Goal: Contribute content

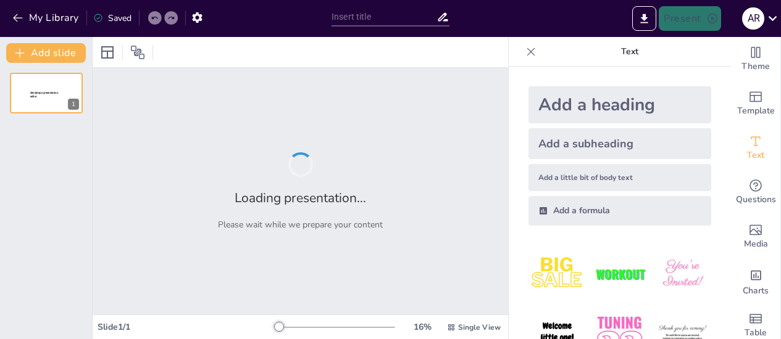
type input "Exploring the Cosmos: A Universe Quiz"
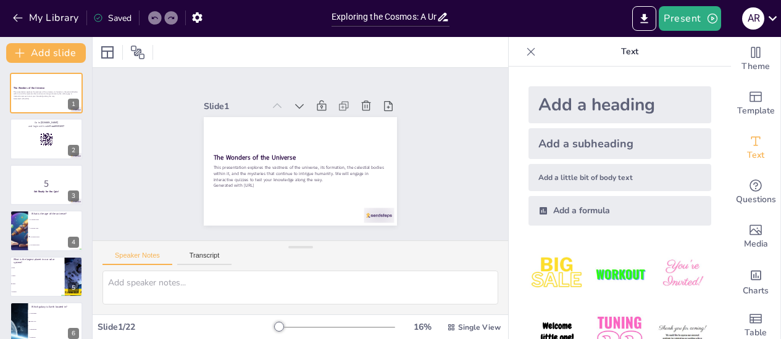
checkbox input "true"
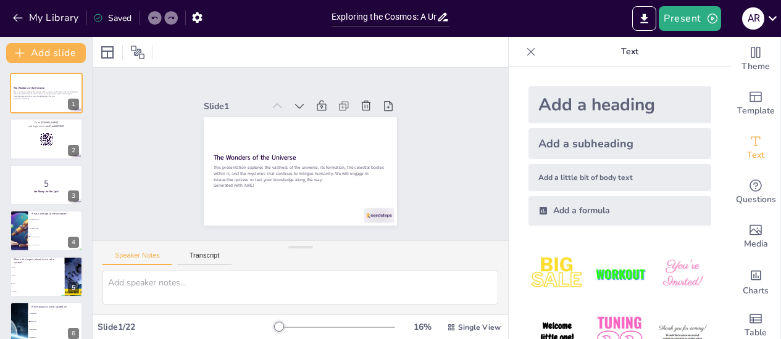
checkbox input "true"
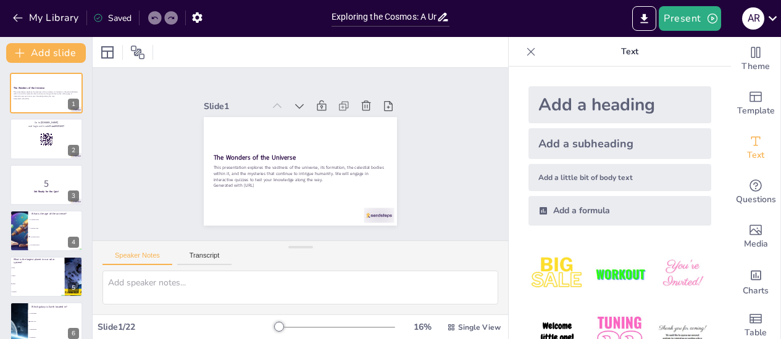
checkbox input "true"
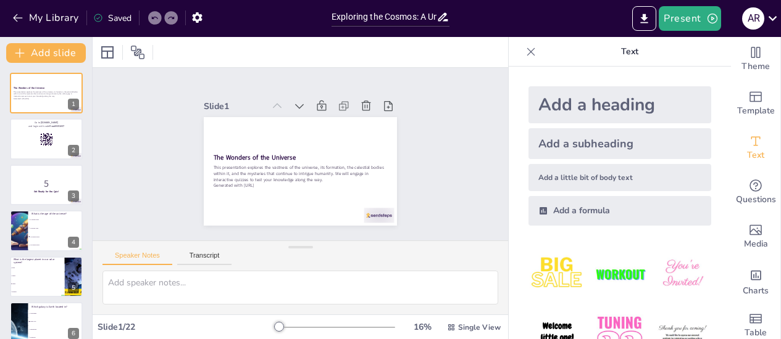
checkbox input "true"
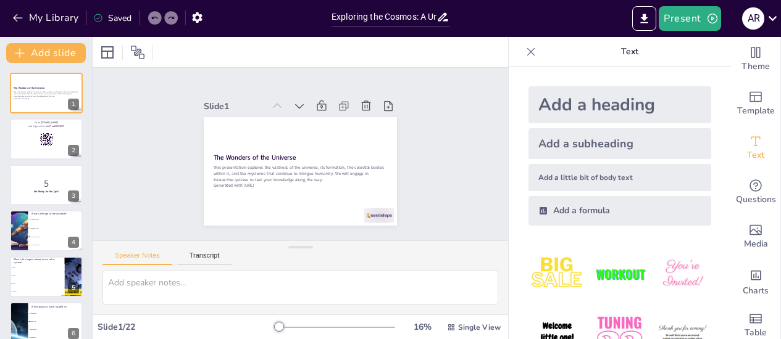
checkbox input "true"
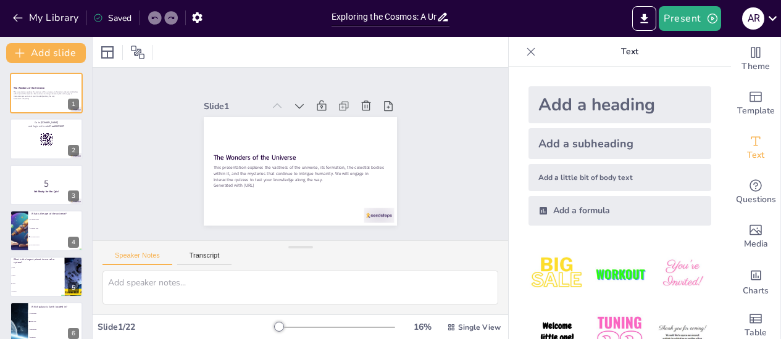
checkbox input "true"
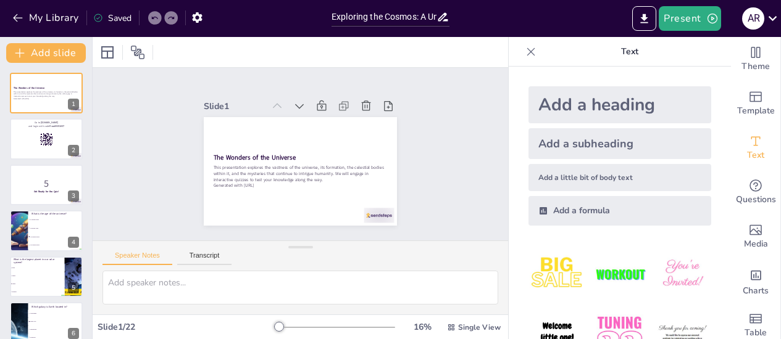
checkbox input "true"
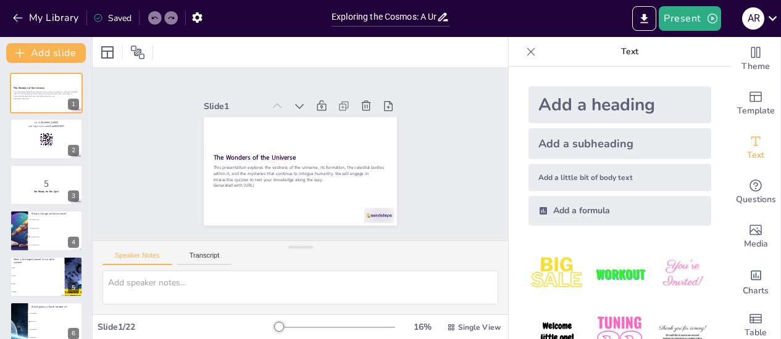
checkbox input "true"
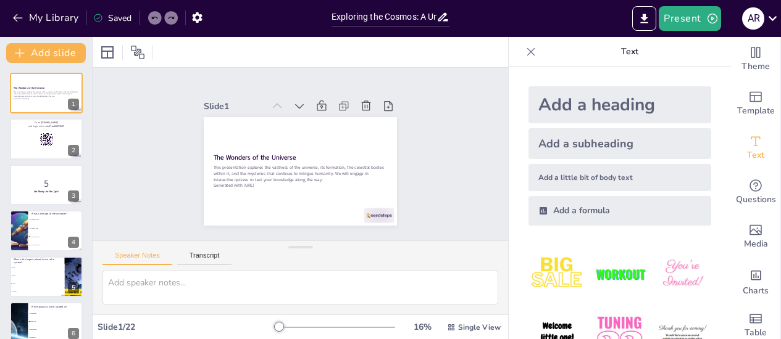
checkbox input "true"
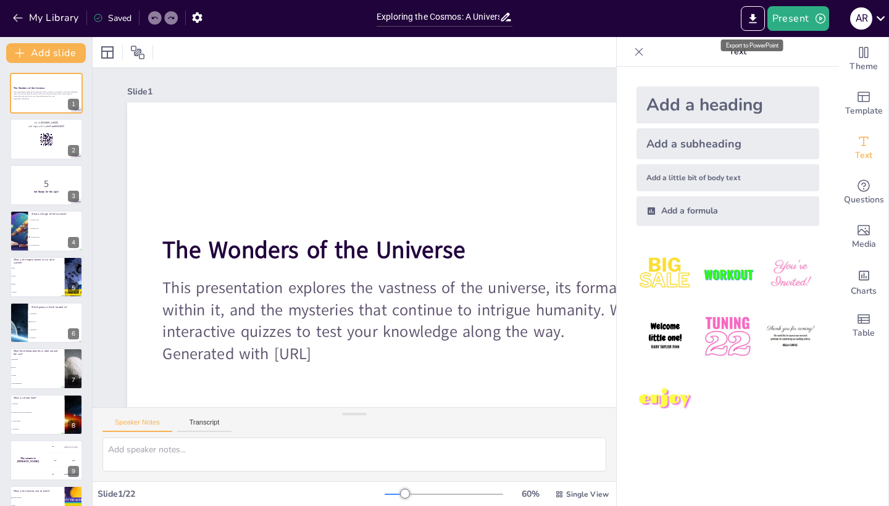
checkbox input "true"
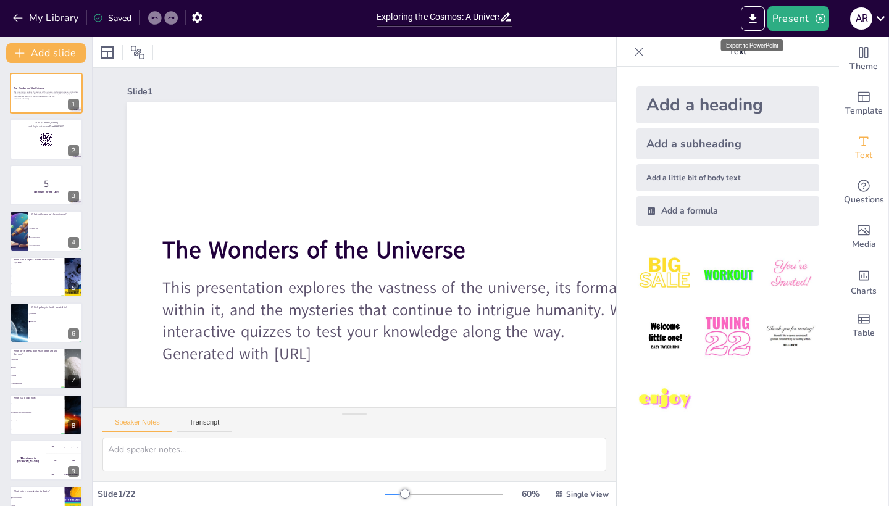
checkbox input "true"
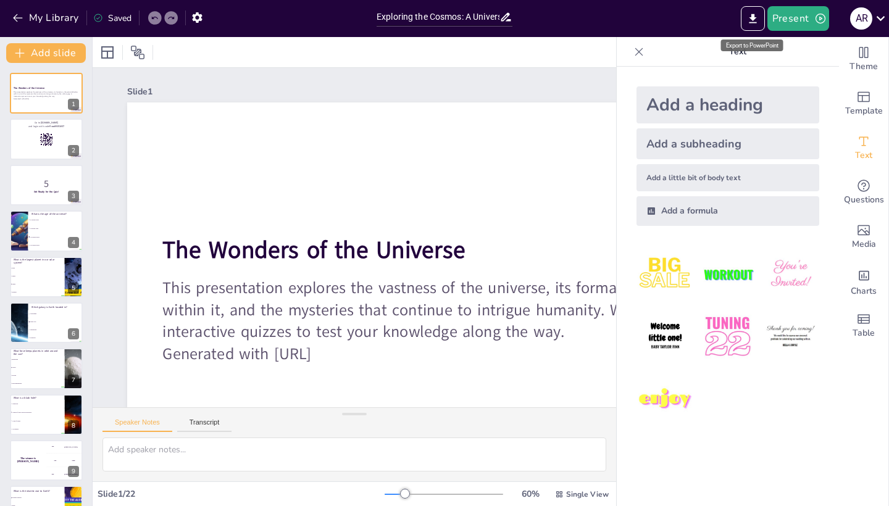
checkbox input "true"
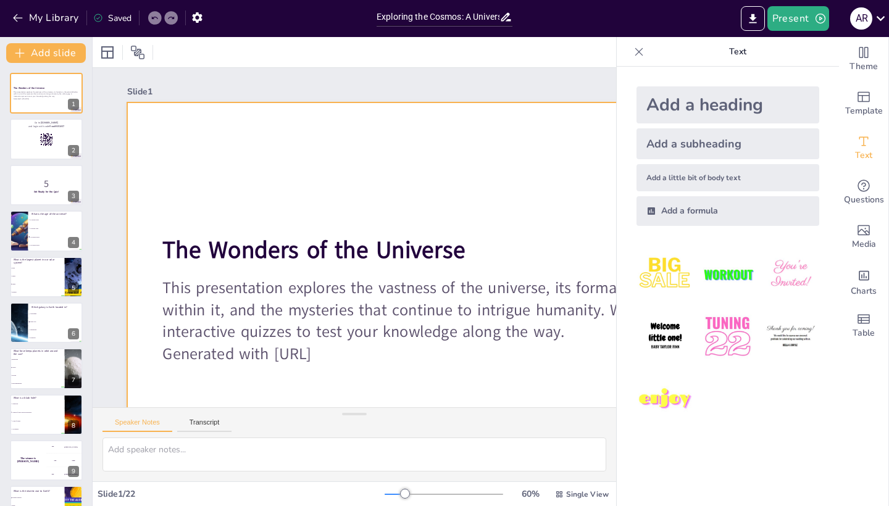
checkbox input "true"
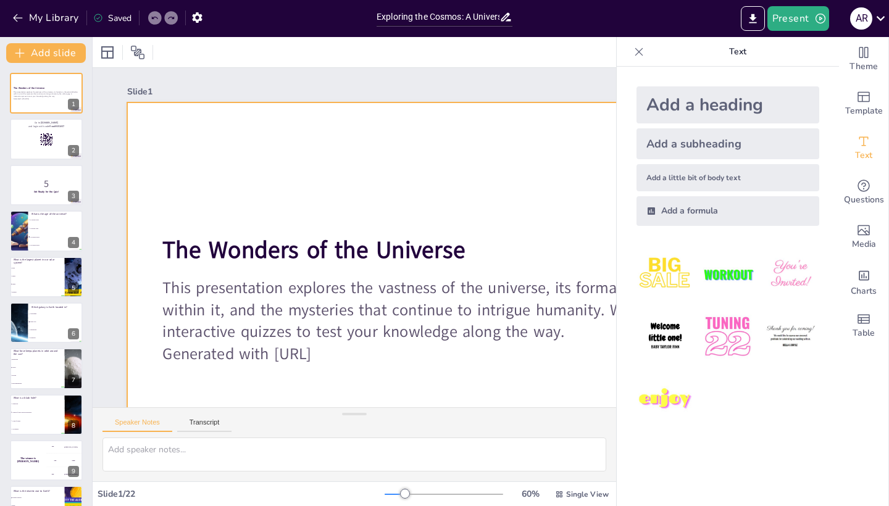
checkbox input "true"
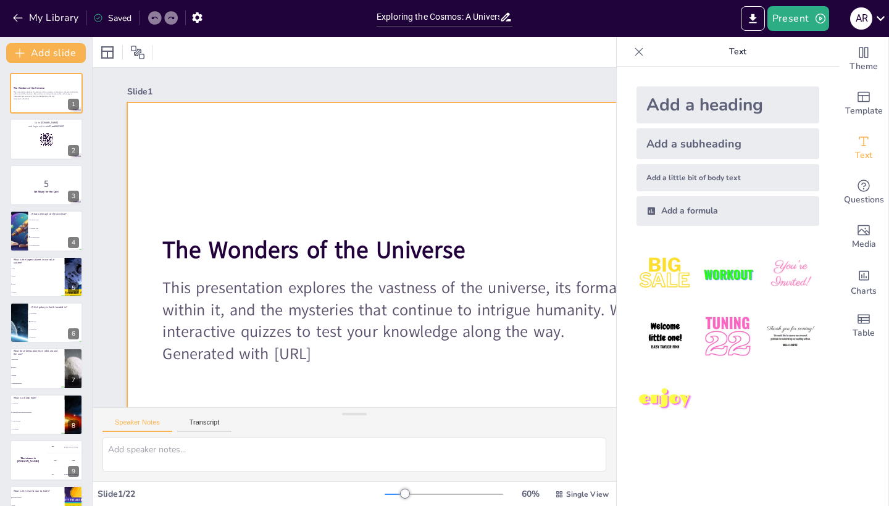
checkbox input "true"
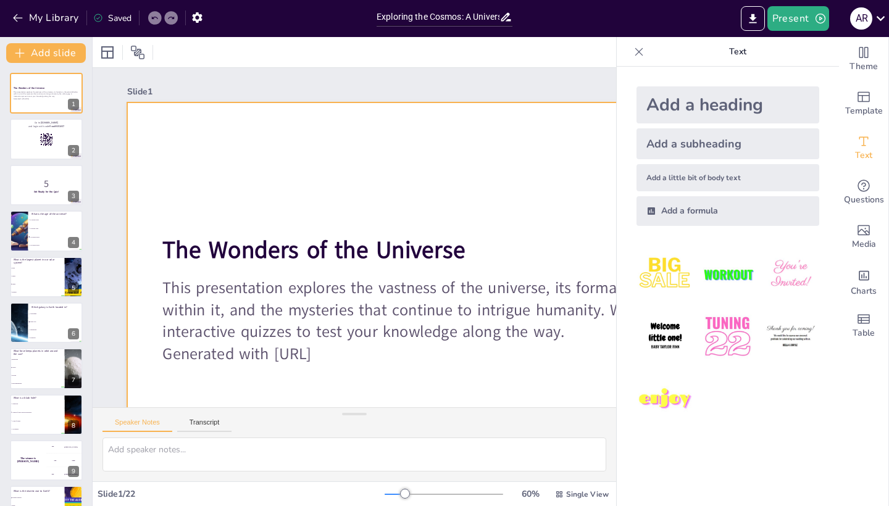
checkbox input "true"
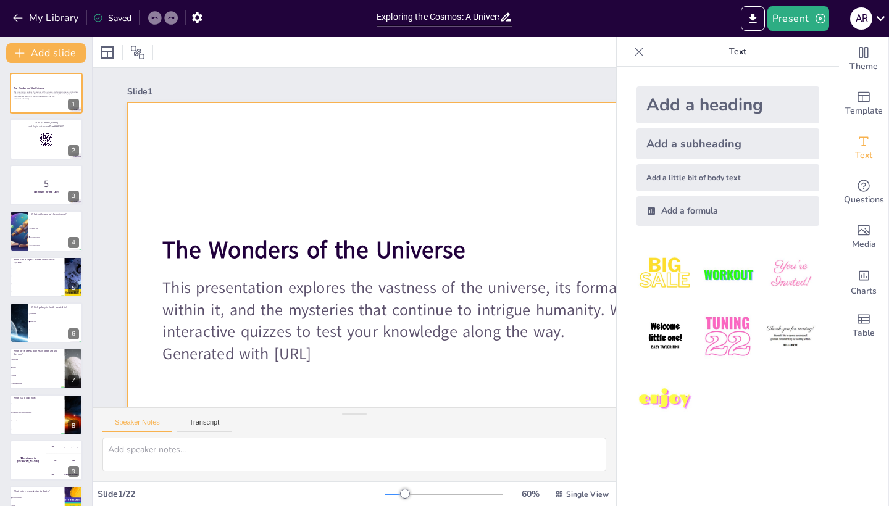
checkbox input "true"
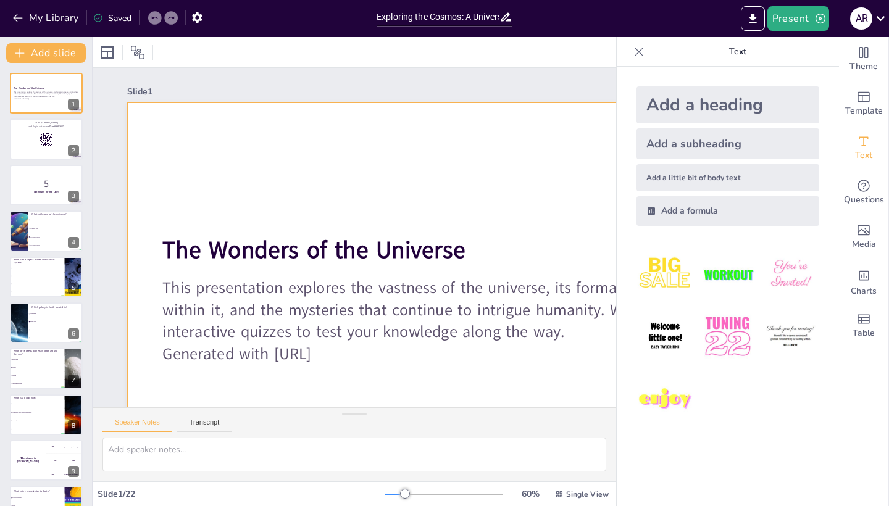
checkbox input "true"
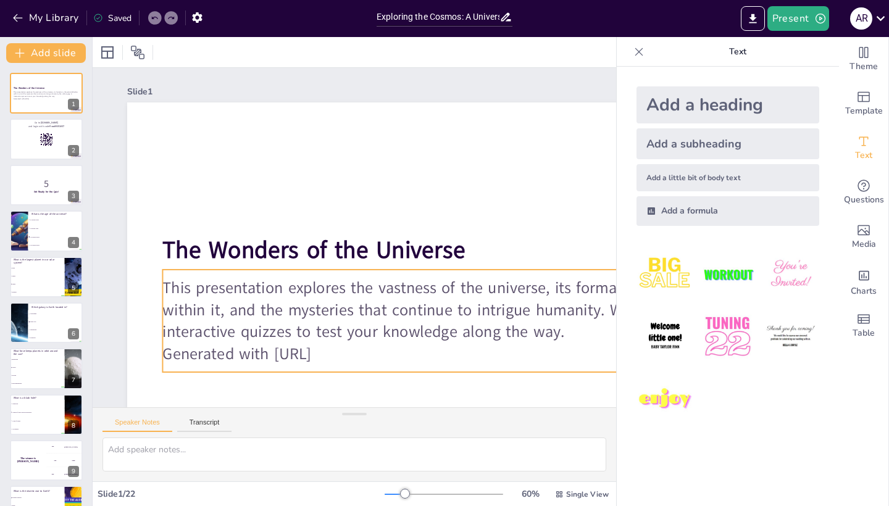
checkbox input "true"
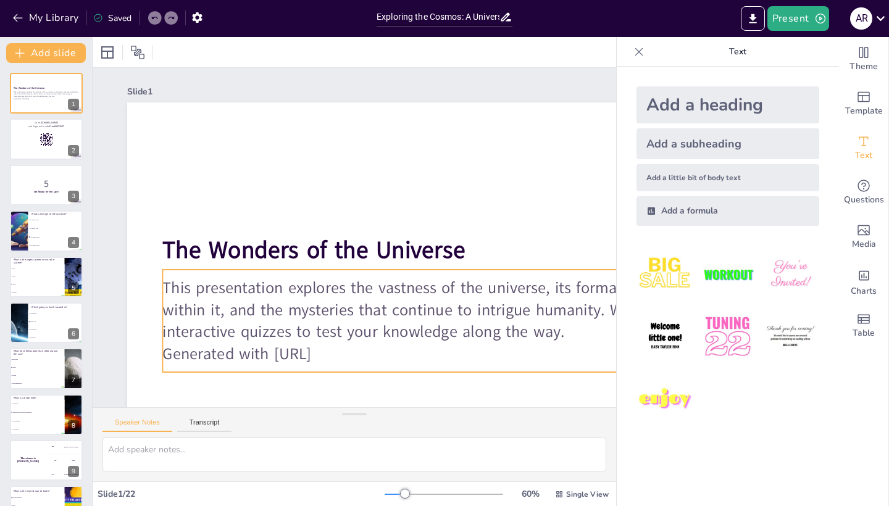
checkbox input "true"
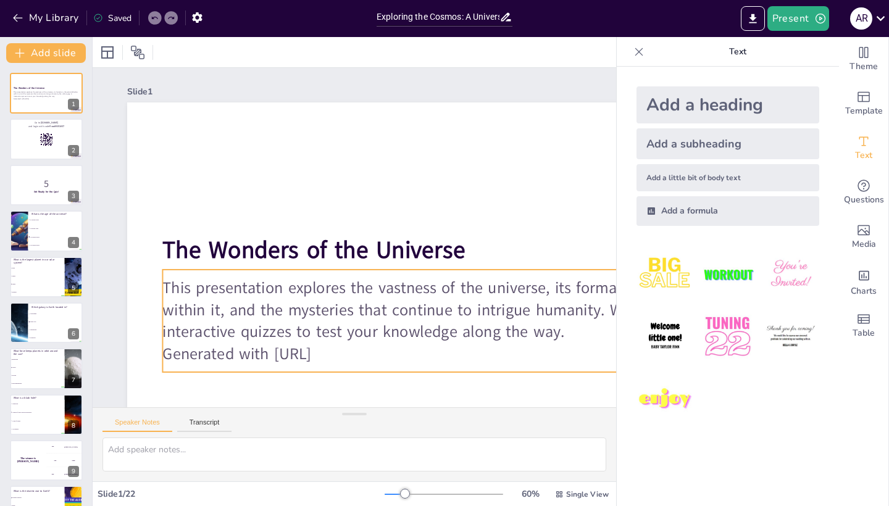
checkbox input "true"
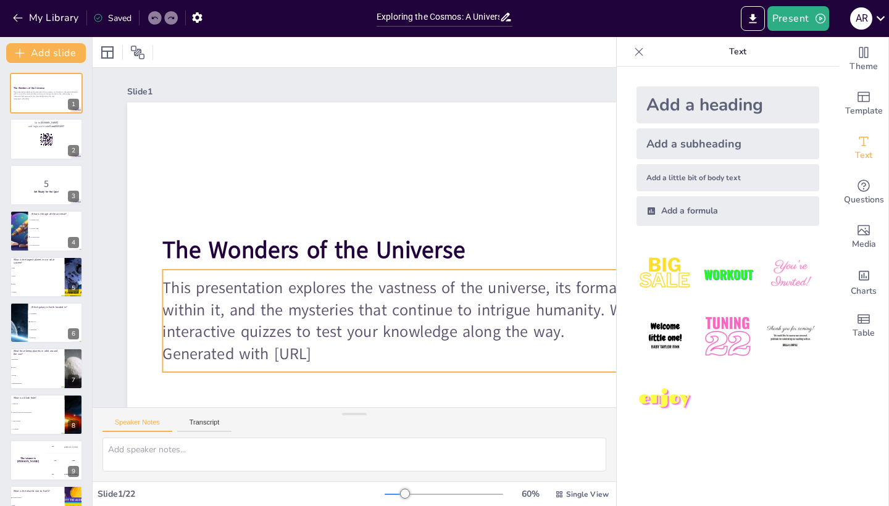
checkbox input "true"
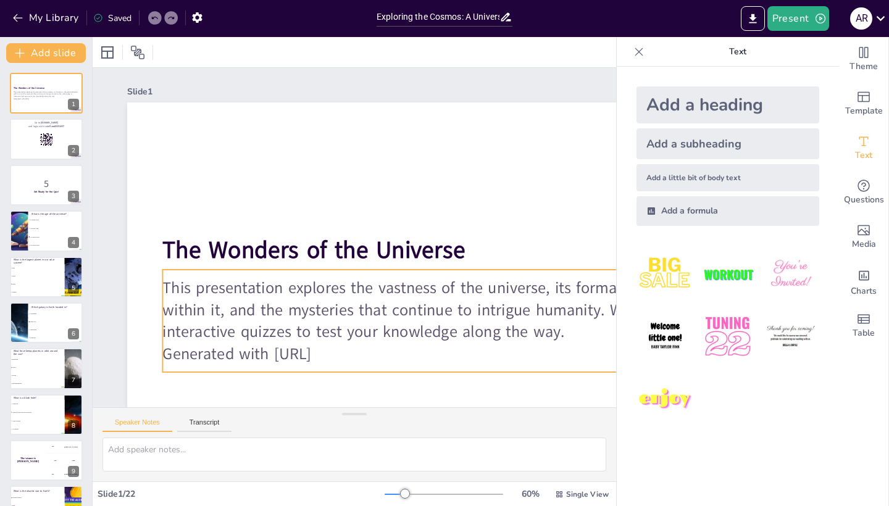
checkbox input "true"
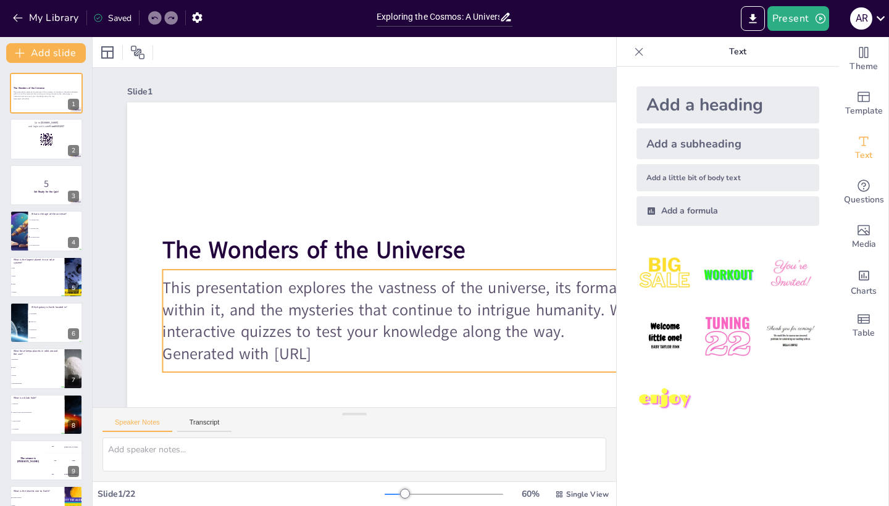
checkbox input "true"
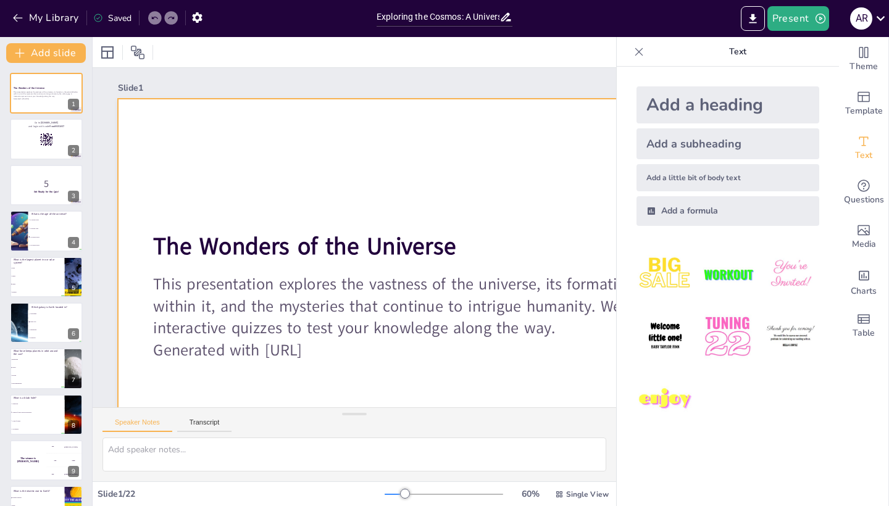
scroll to position [3, 17]
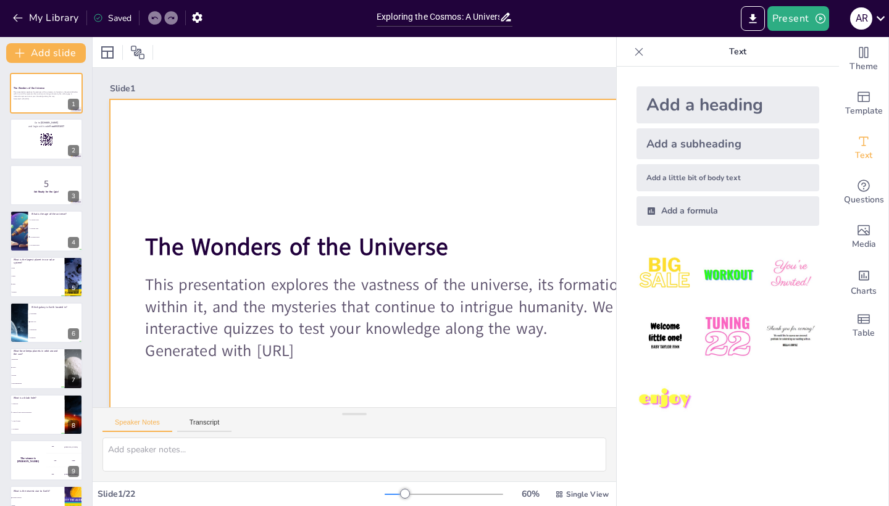
checkbox input "true"
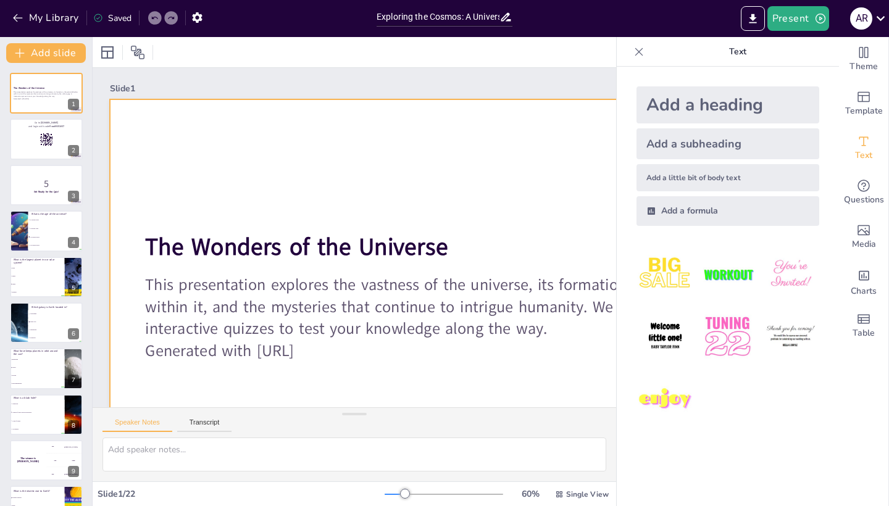
checkbox input "true"
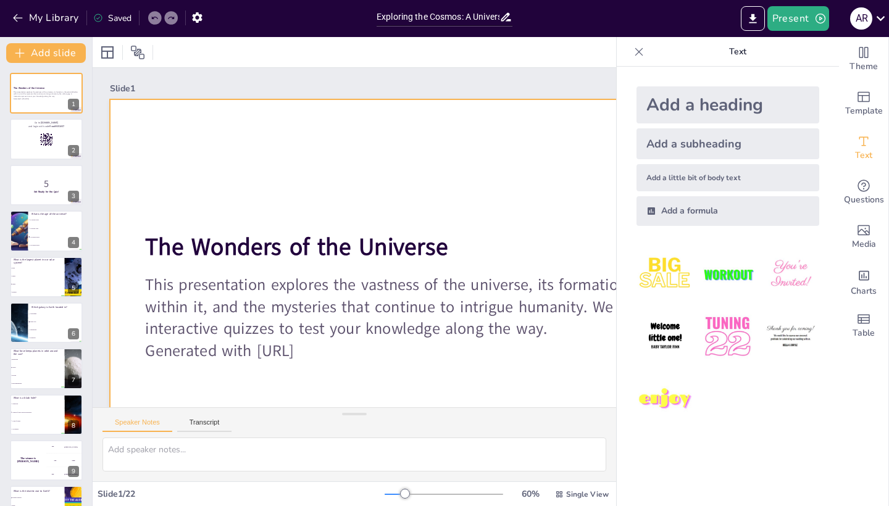
checkbox input "true"
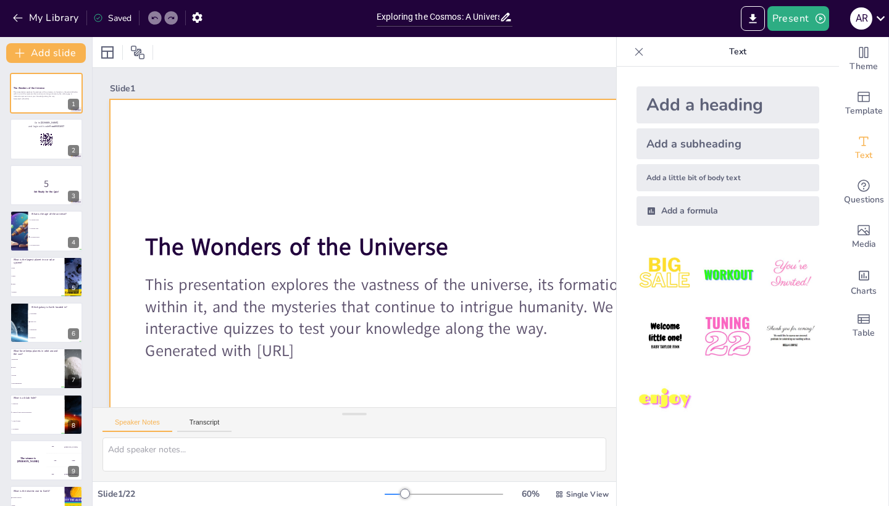
checkbox input "true"
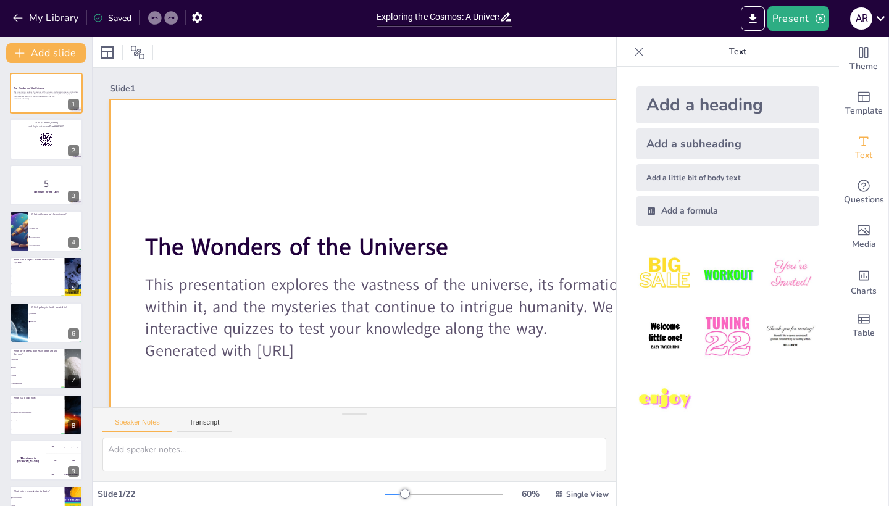
checkbox input "true"
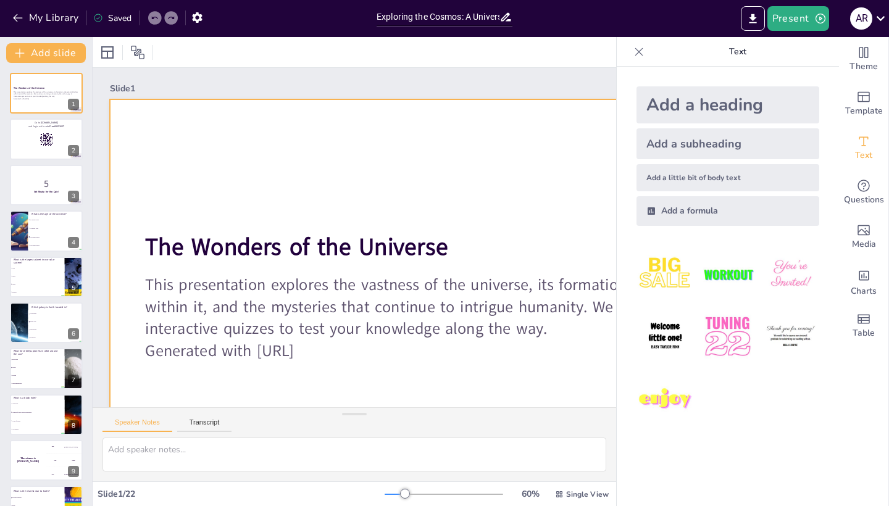
checkbox input "true"
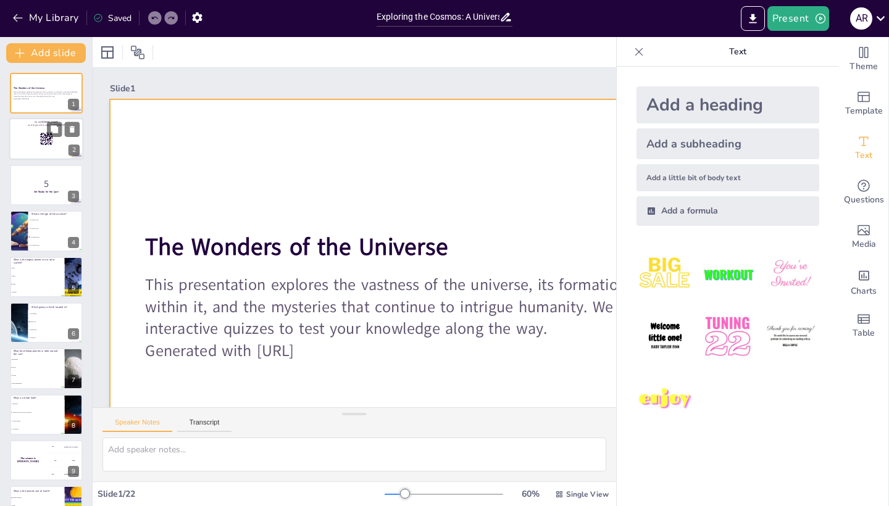
checkbox input "true"
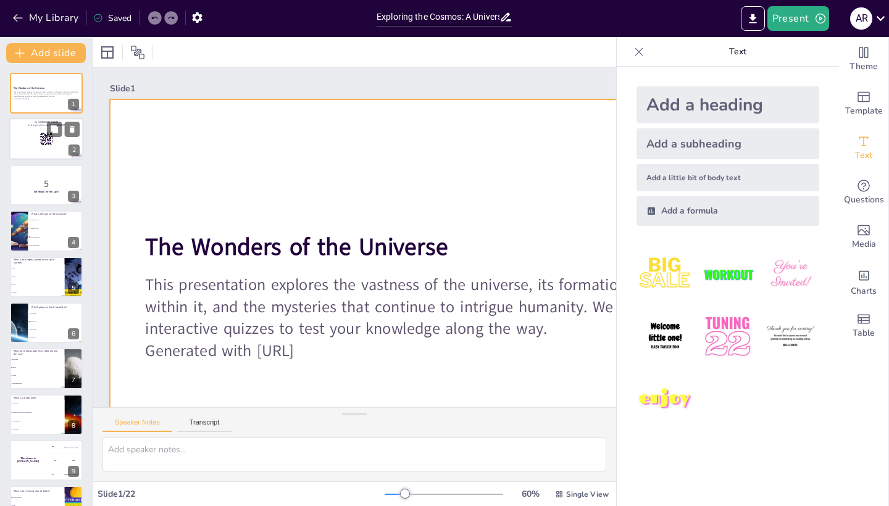
checkbox input "true"
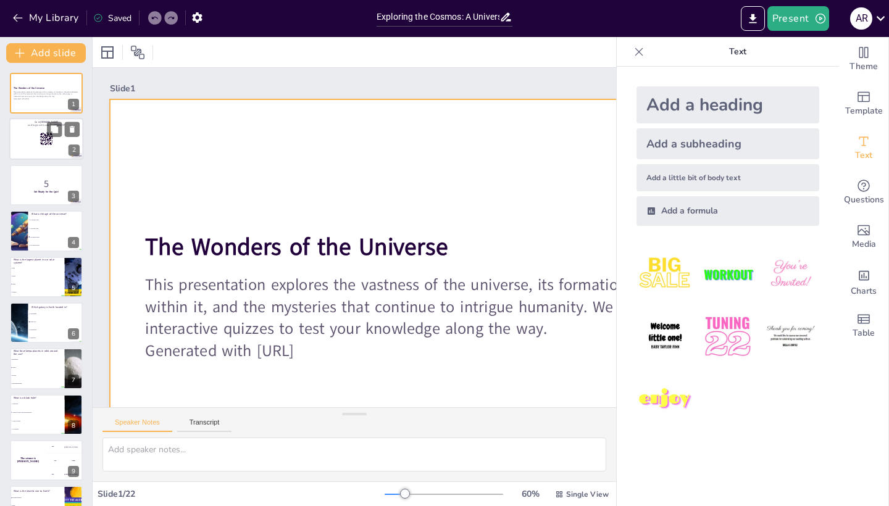
checkbox input "true"
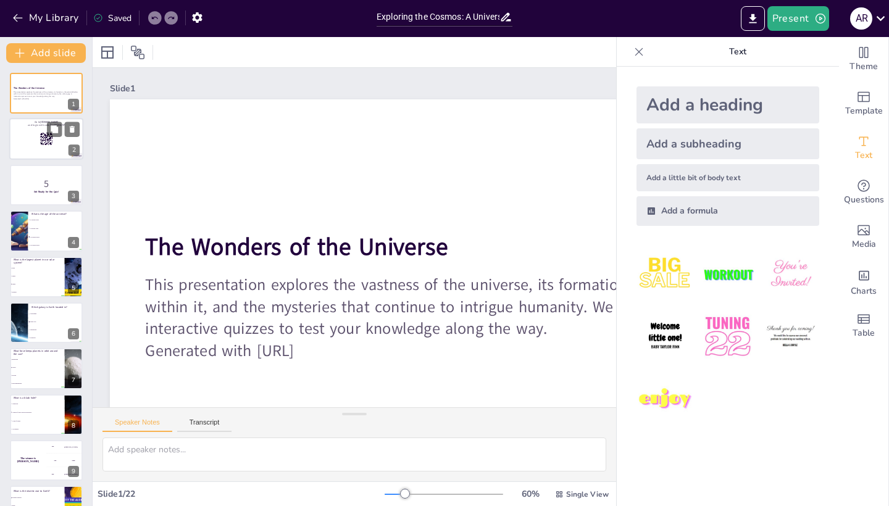
click at [44, 146] on div at bounding box center [46, 139] width 74 height 42
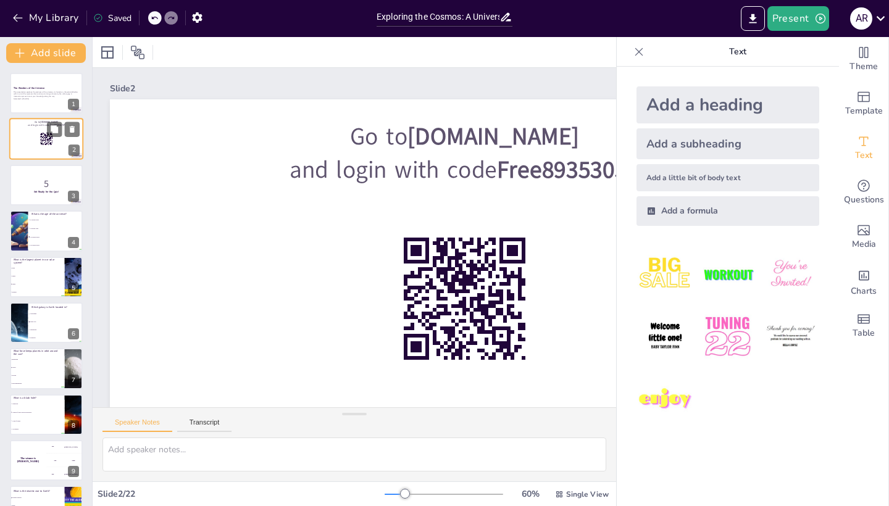
checkbox input "true"
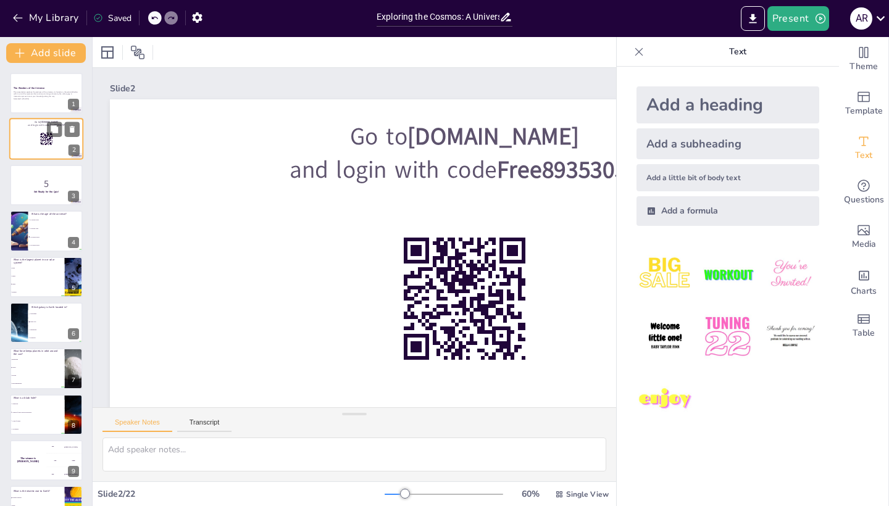
checkbox input "true"
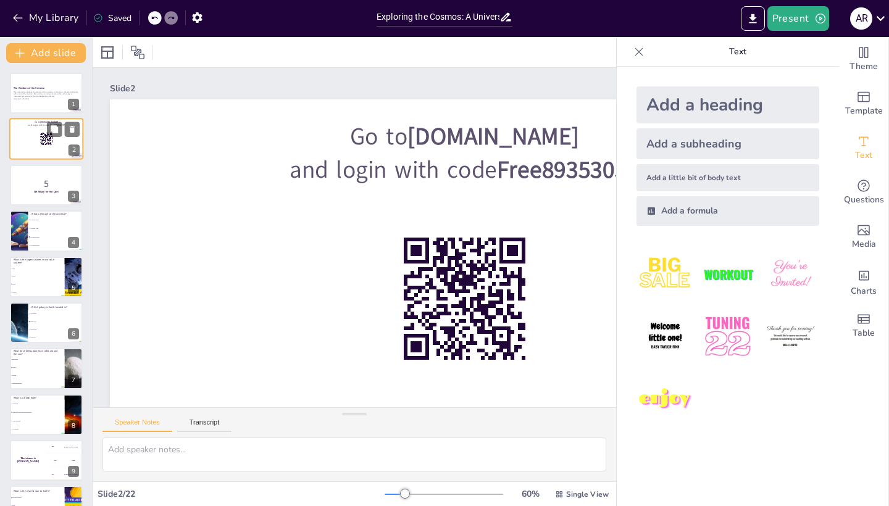
checkbox input "true"
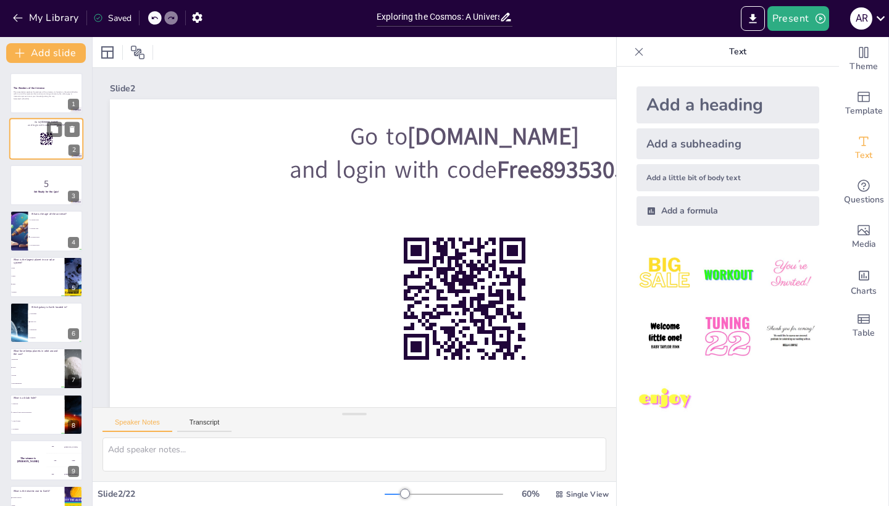
scroll to position [0, 17]
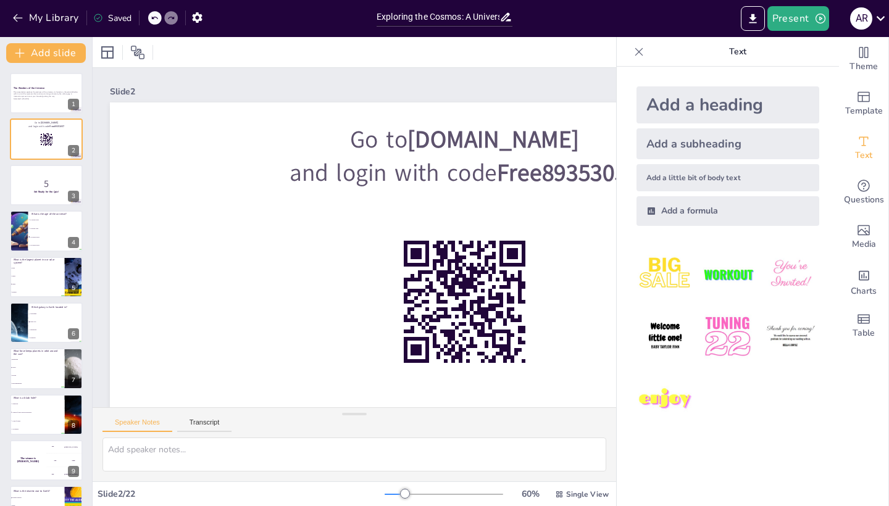
checkbox input "true"
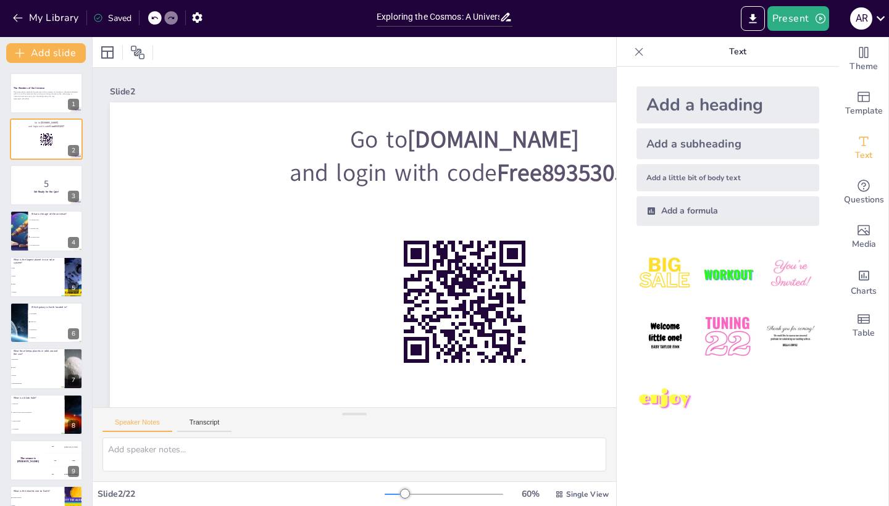
checkbox input "true"
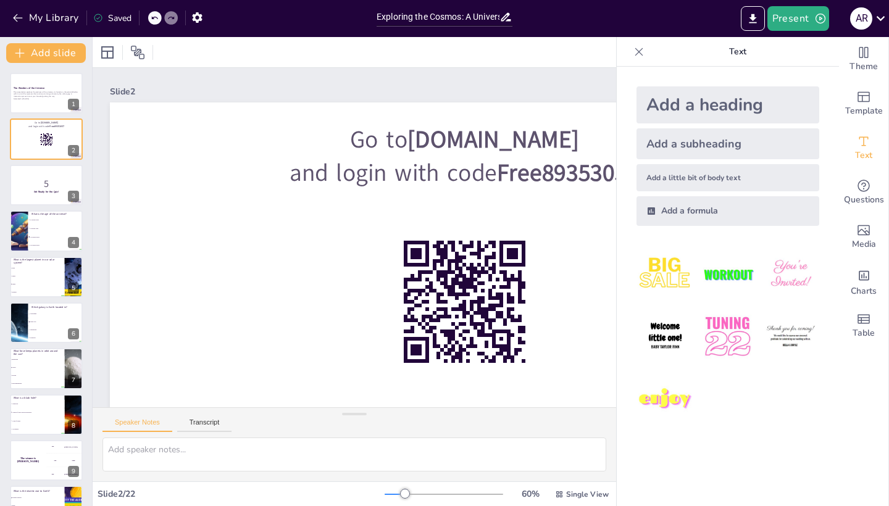
checkbox input "true"
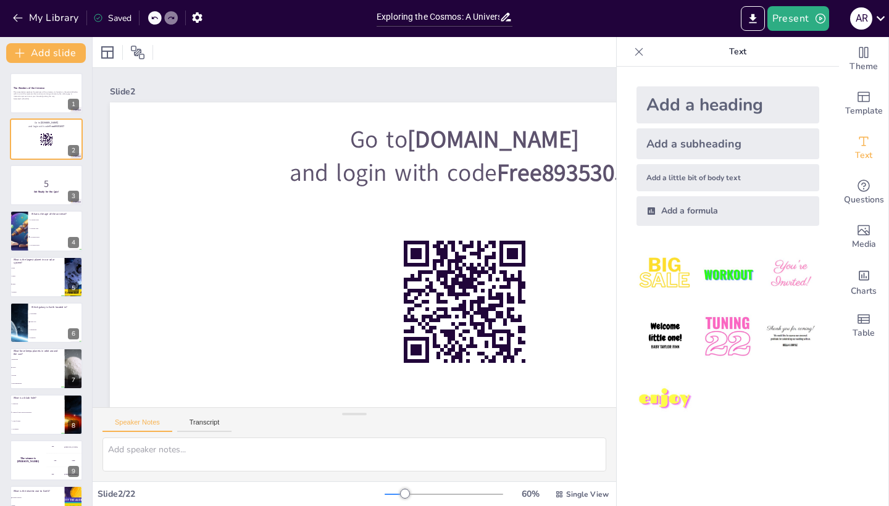
checkbox input "true"
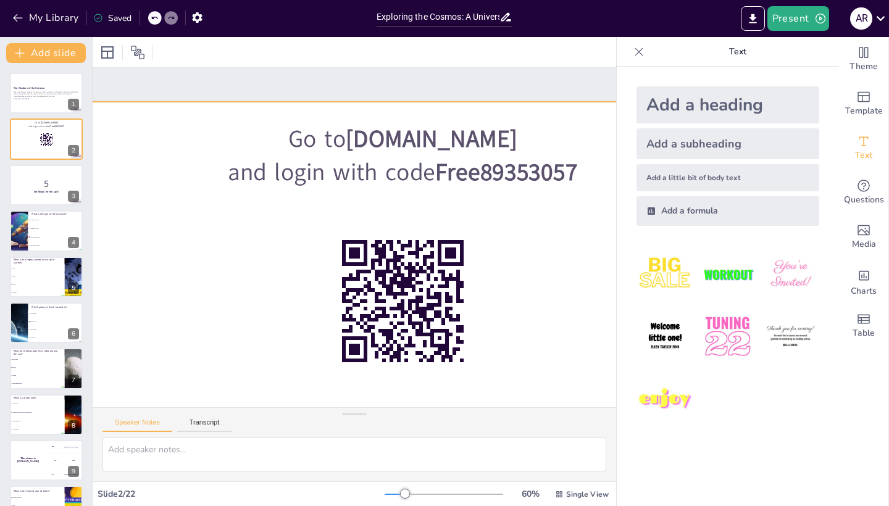
scroll to position [1, 80]
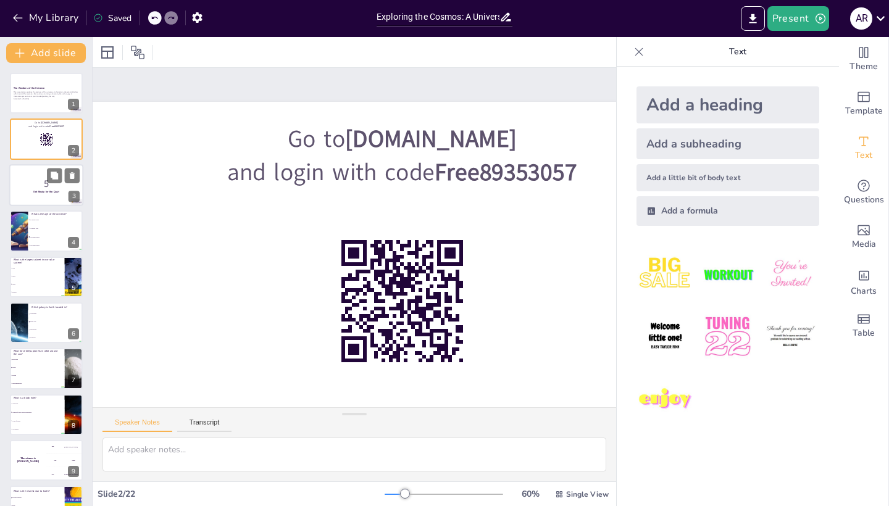
click at [41, 182] on p "5" at bounding box center [46, 184] width 67 height 14
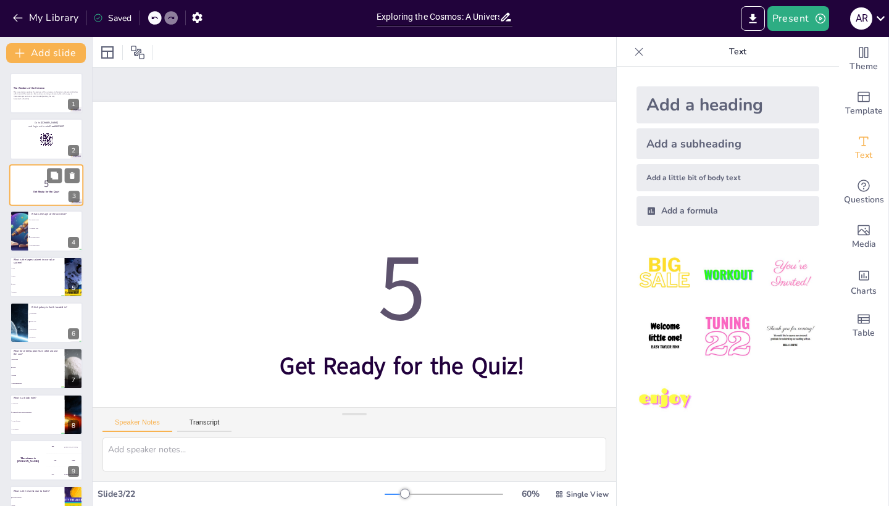
scroll to position [0, 80]
click at [40, 262] on p "What is the largest planet in our solar system?" at bounding box center [37, 260] width 48 height 7
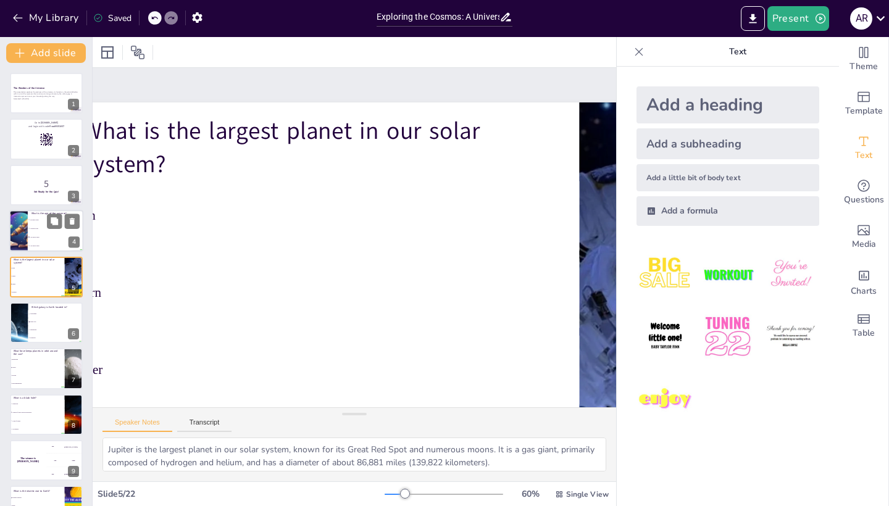
click at [40, 235] on li "13.8 billion years" at bounding box center [56, 237] width 56 height 9
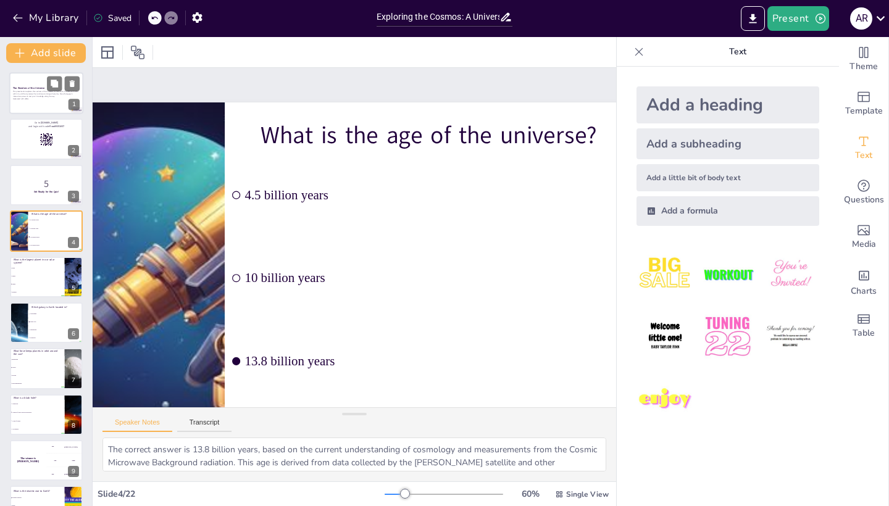
click at [59, 93] on p "This presentation explores the vastness of the universe, its formation, the cel…" at bounding box center [46, 94] width 67 height 7
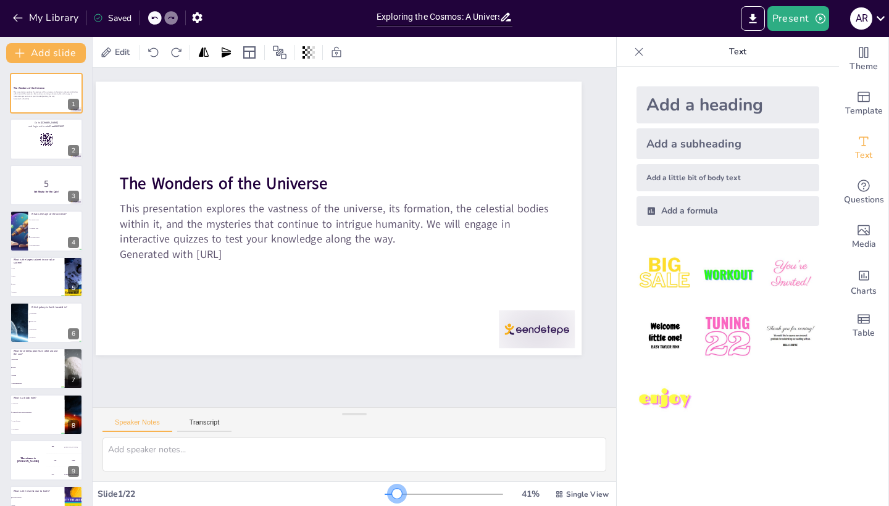
drag, startPoint x: 412, startPoint y: 494, endPoint x: 398, endPoint y: 493, distance: 13.6
click at [398, 339] on div at bounding box center [397, 494] width 10 height 10
click at [41, 339] on div at bounding box center [46, 507] width 74 height 42
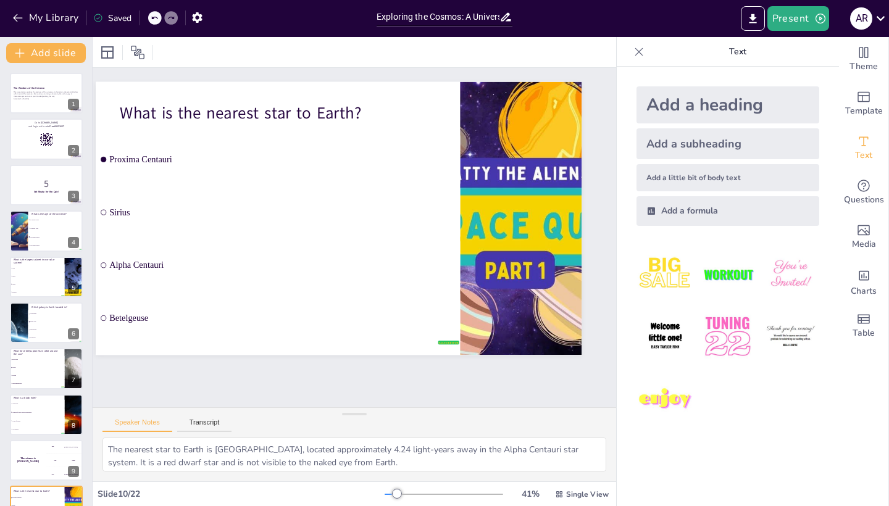
scroll to position [222, 0]
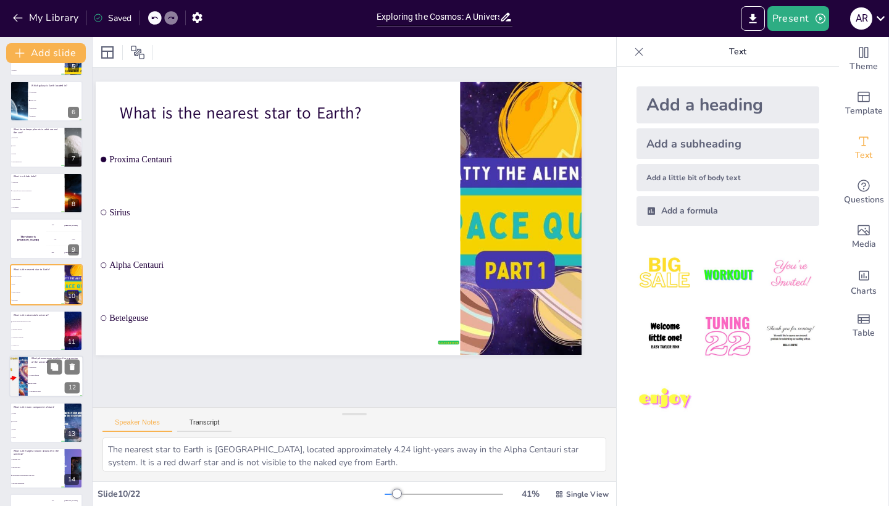
click at [44, 339] on li "Black holes" at bounding box center [56, 368] width 56 height 8
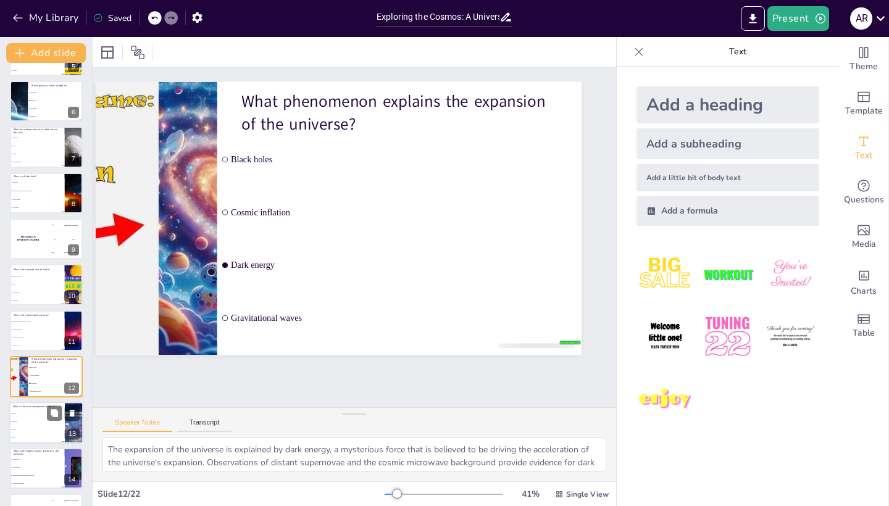
scroll to position [314, 0]
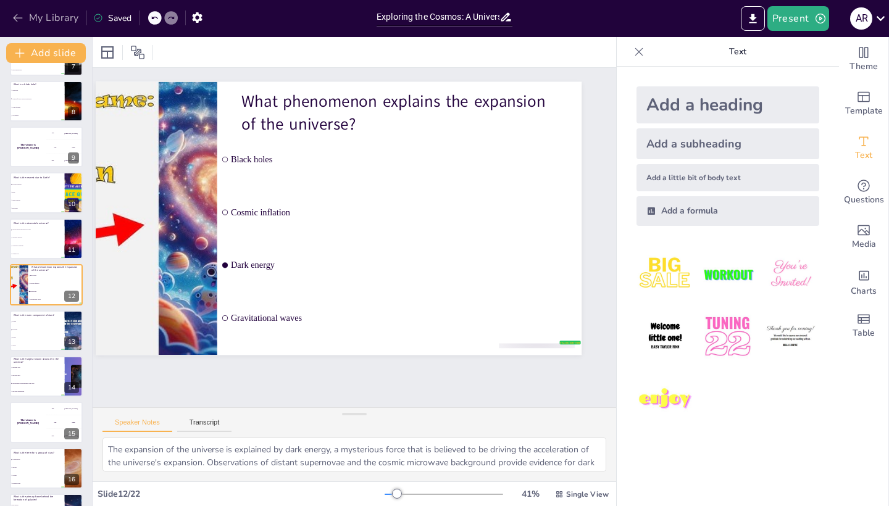
click at [15, 14] on icon "button" at bounding box center [18, 18] width 12 height 12
